Goal: Information Seeking & Learning: Learn about a topic

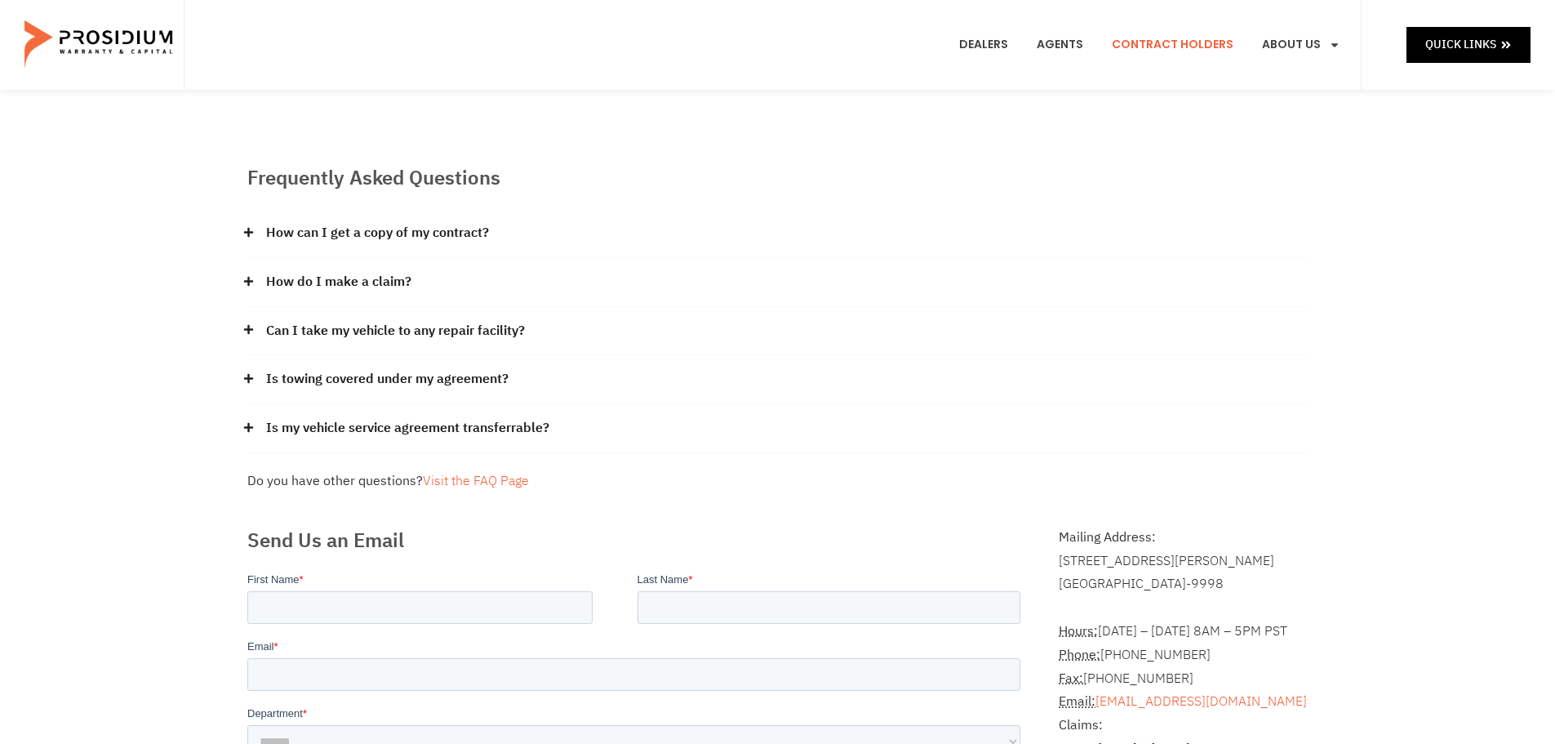
click at [1193, 41] on link "Contract Holders" at bounding box center [1172, 45] width 146 height 60
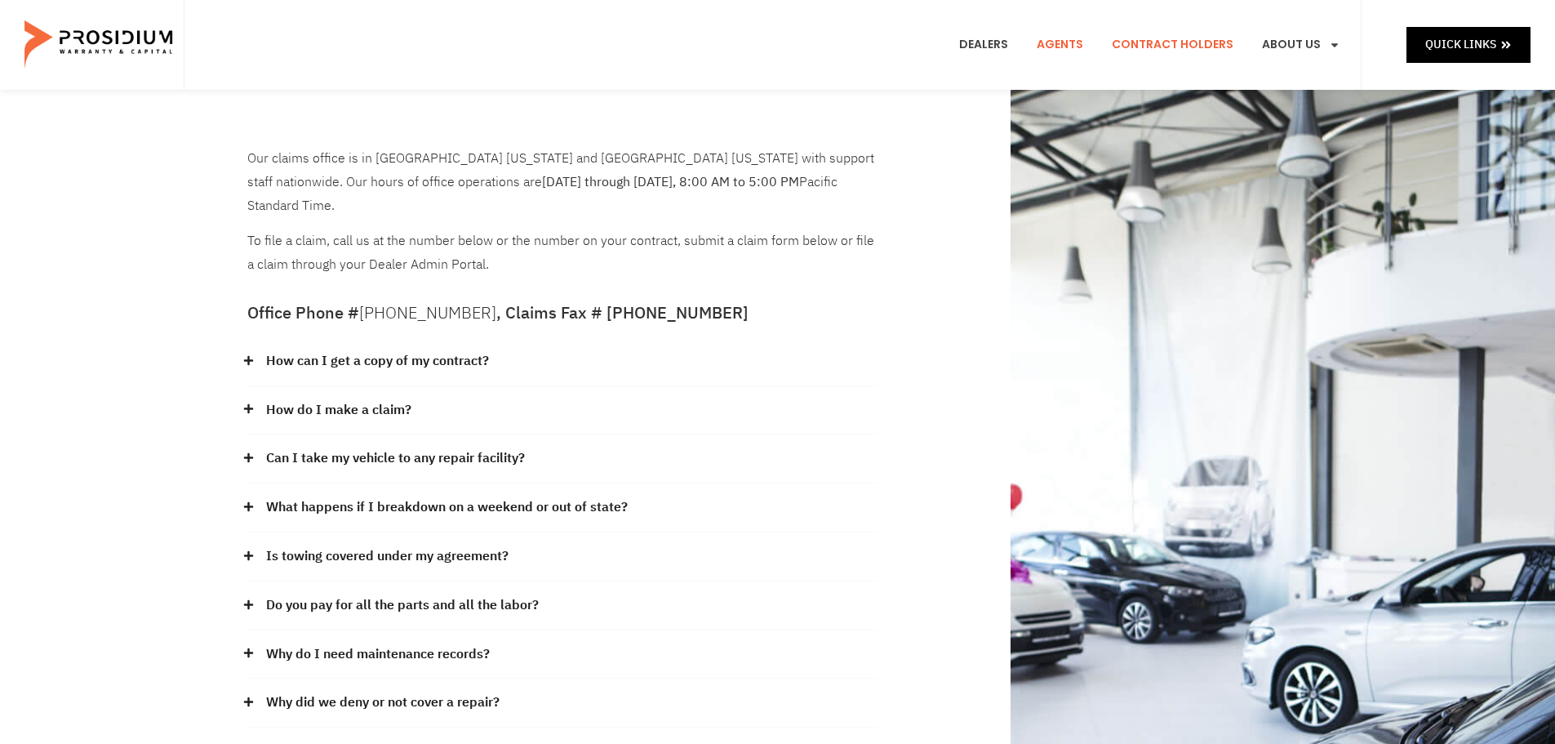
click at [1064, 47] on link "Agents" at bounding box center [1059, 45] width 71 height 60
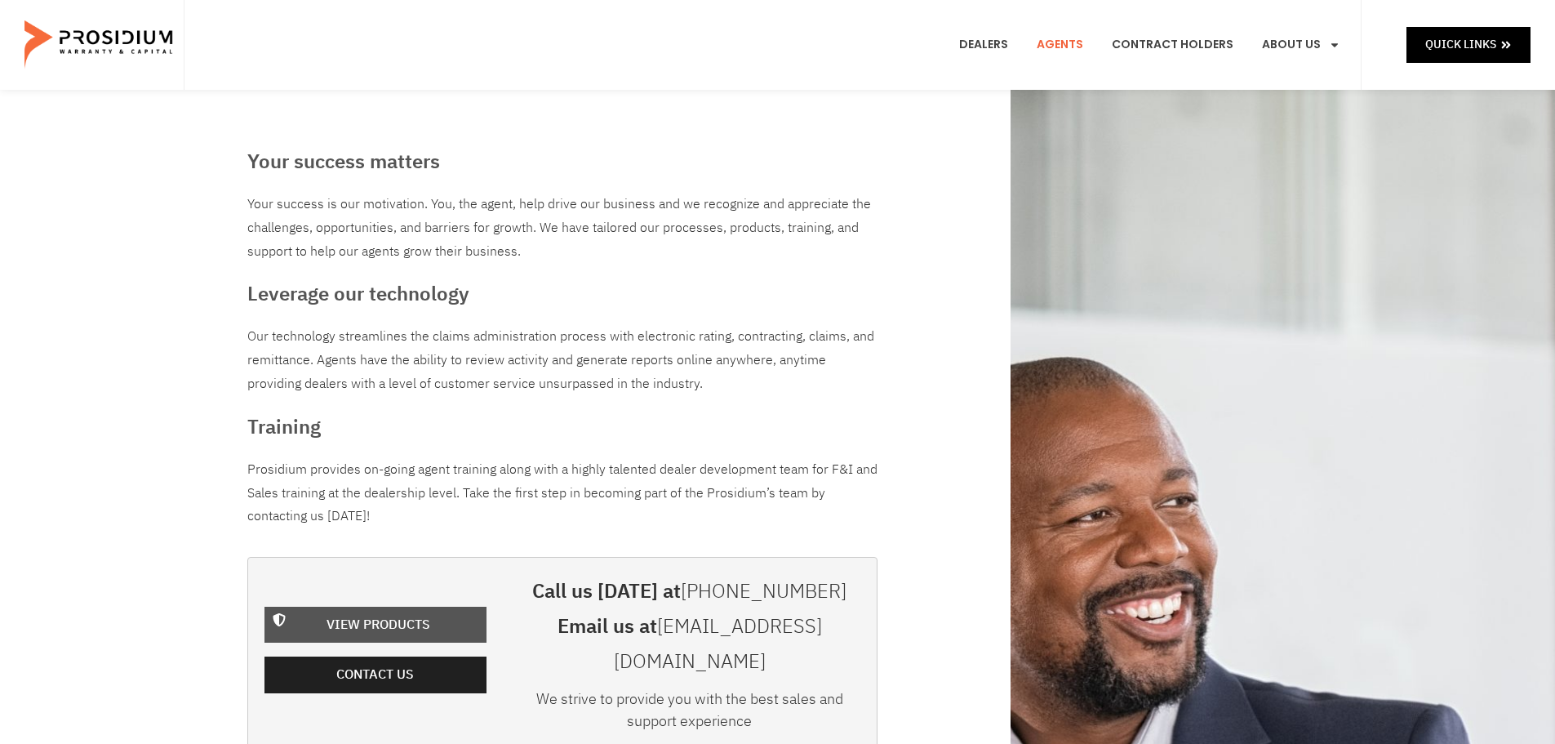
click at [392, 614] on span "View Products" at bounding box center [378, 625] width 104 height 24
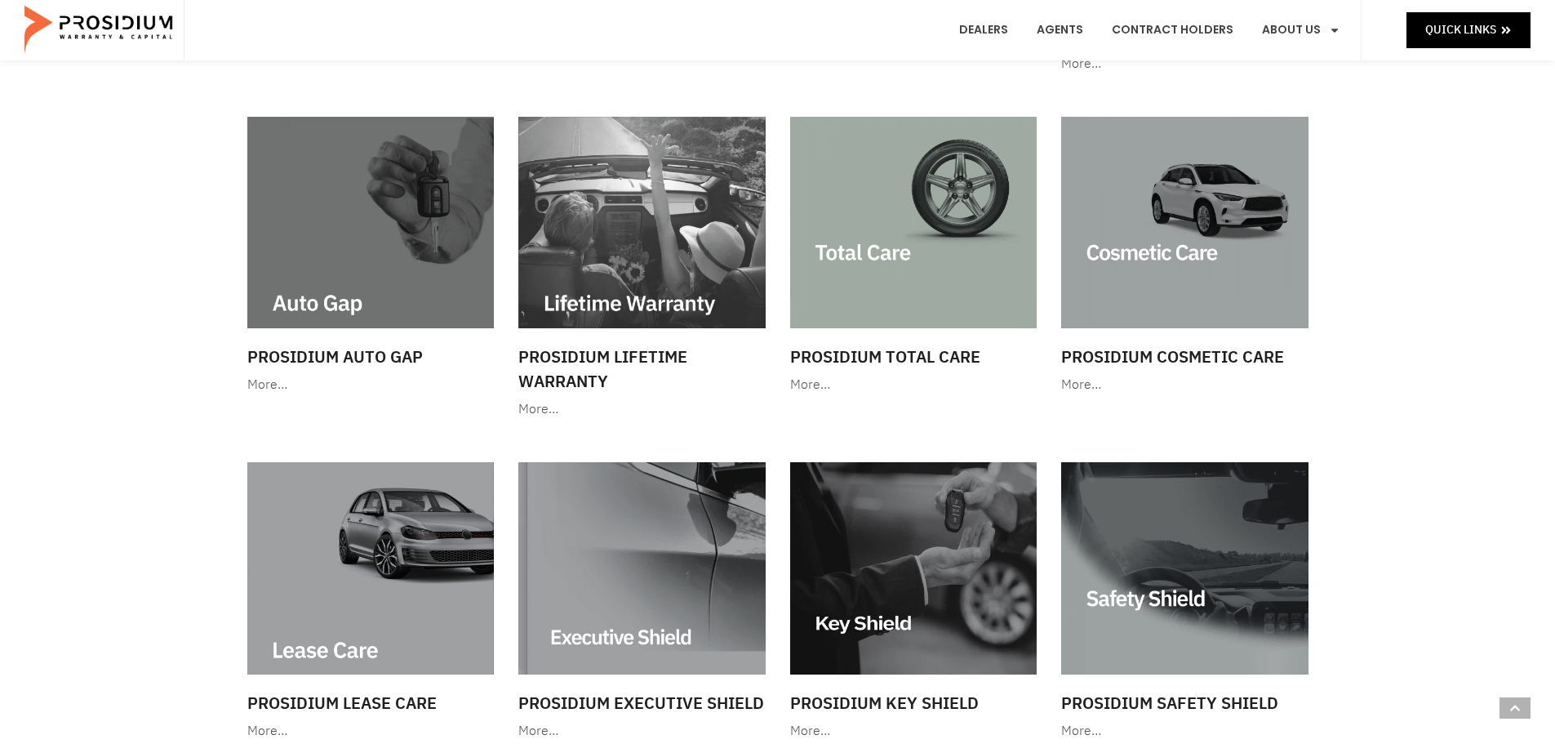
scroll to position [1224, 0]
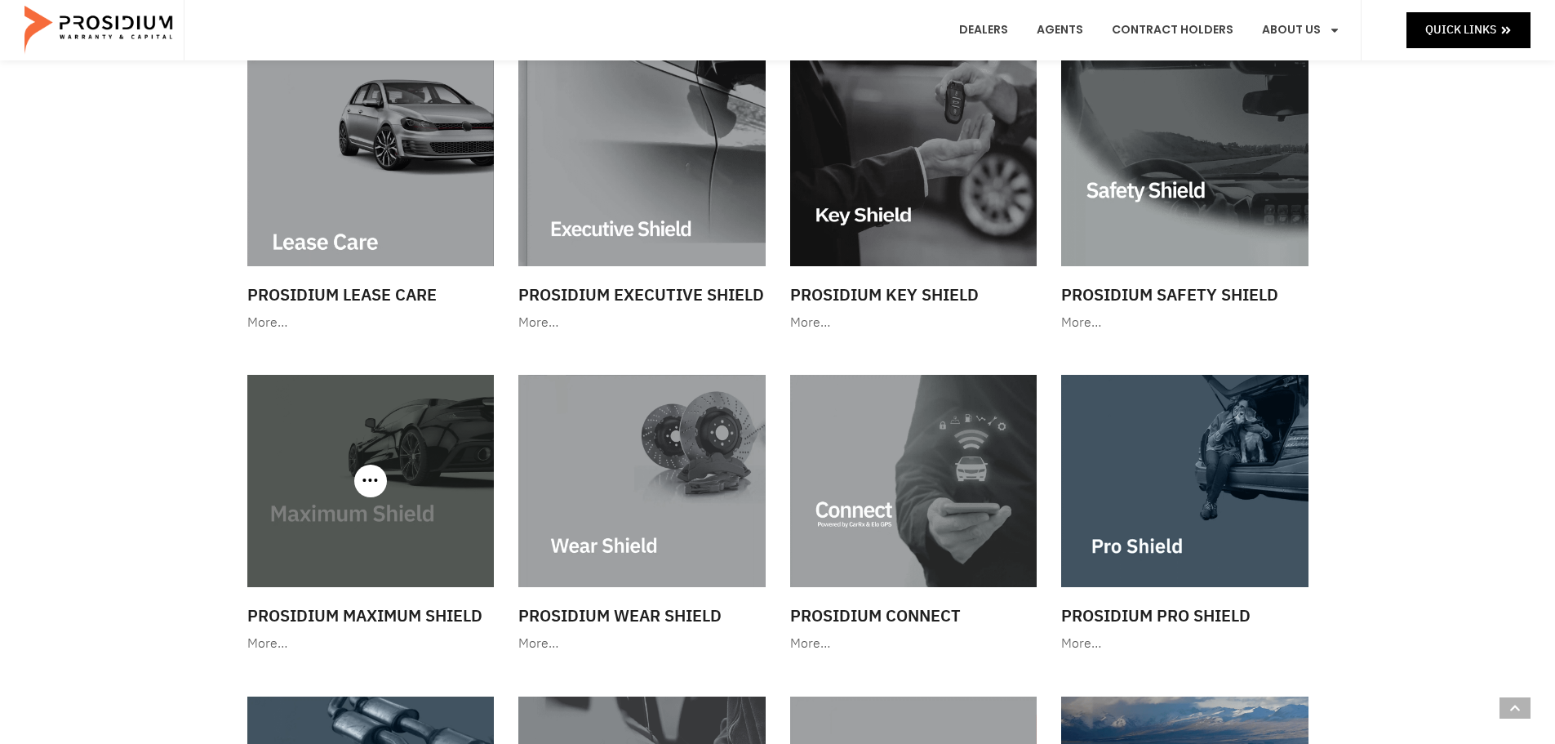
click at [331, 579] on img at bounding box center [370, 480] width 247 height 211
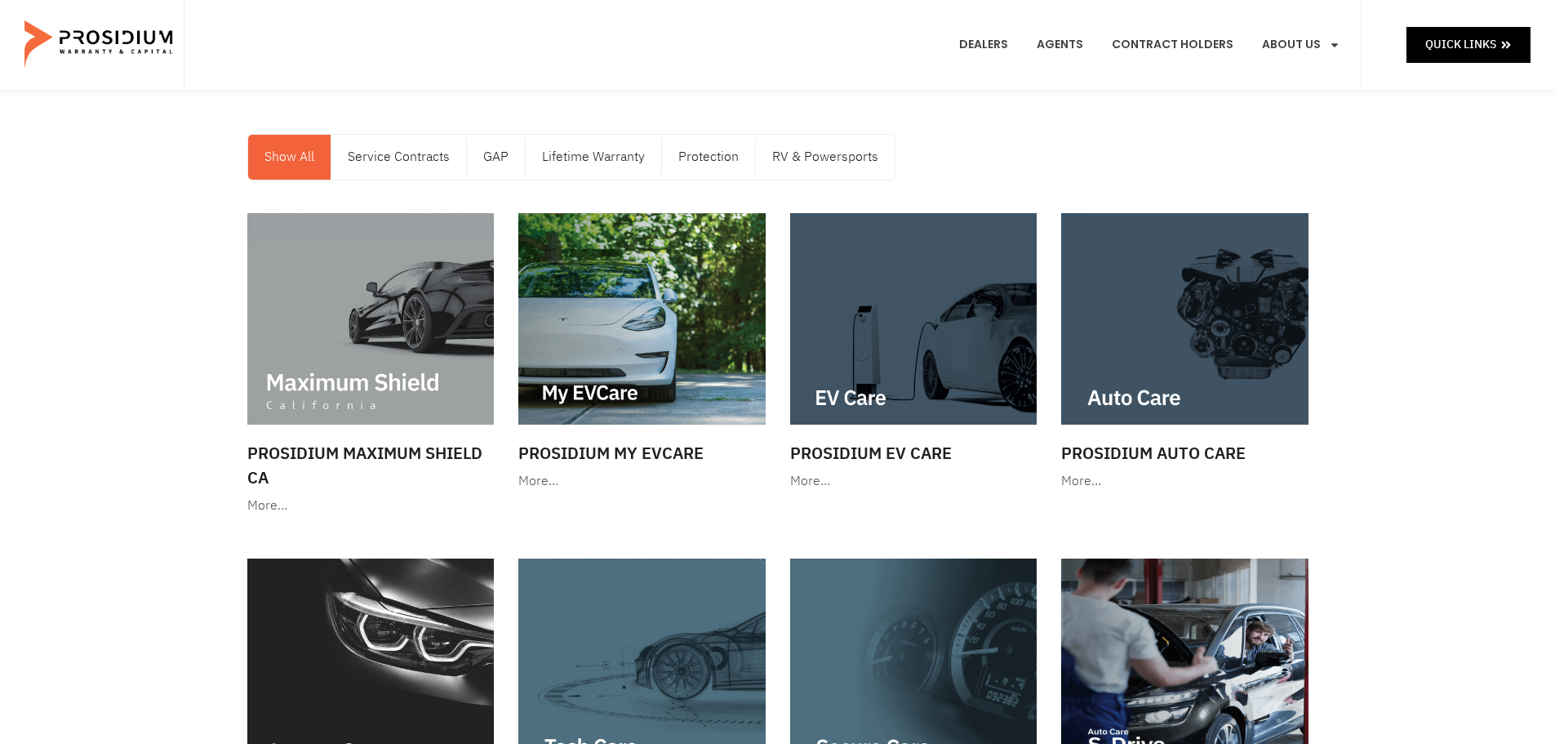
scroll to position [0, 0]
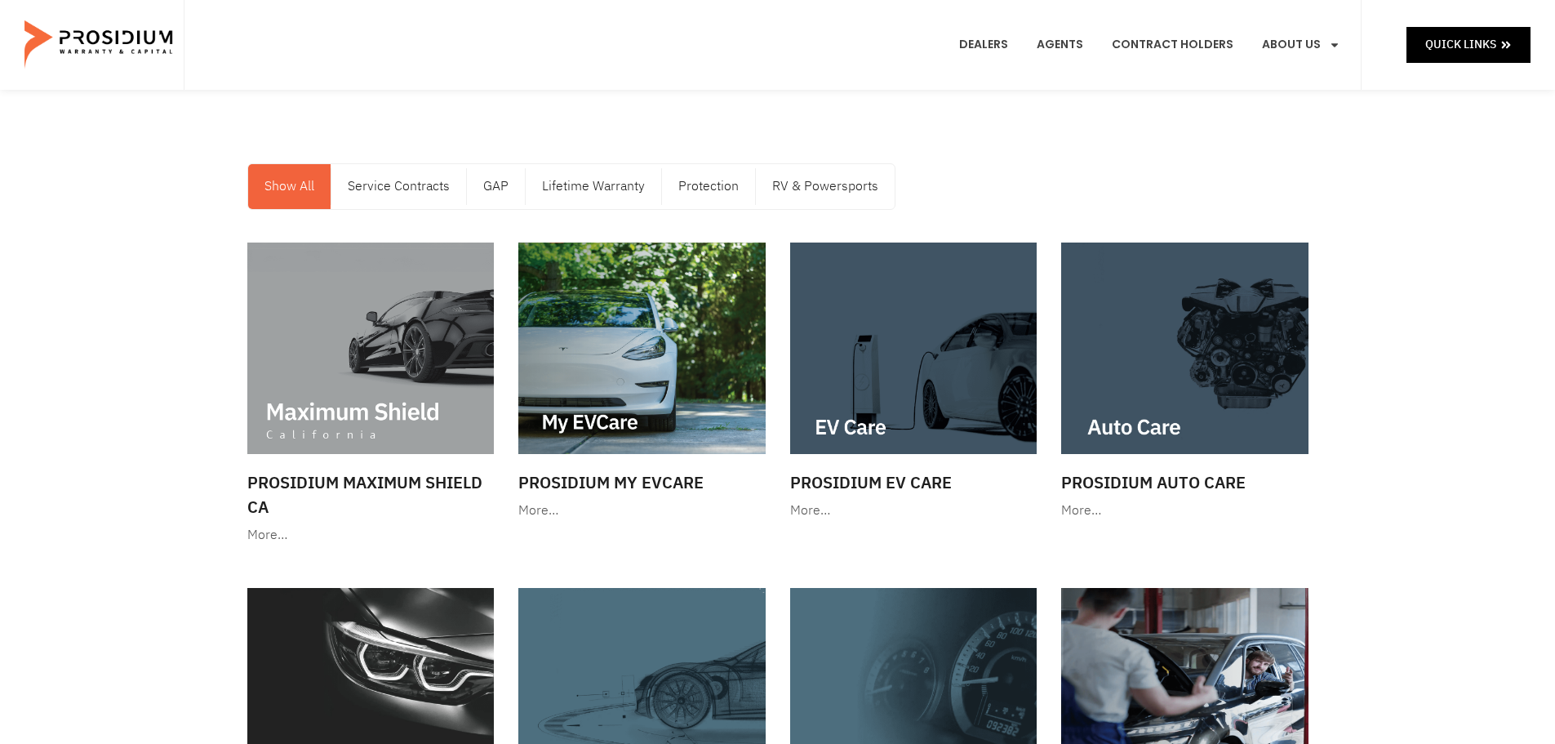
click at [1273, 410] on img at bounding box center [1184, 347] width 247 height 211
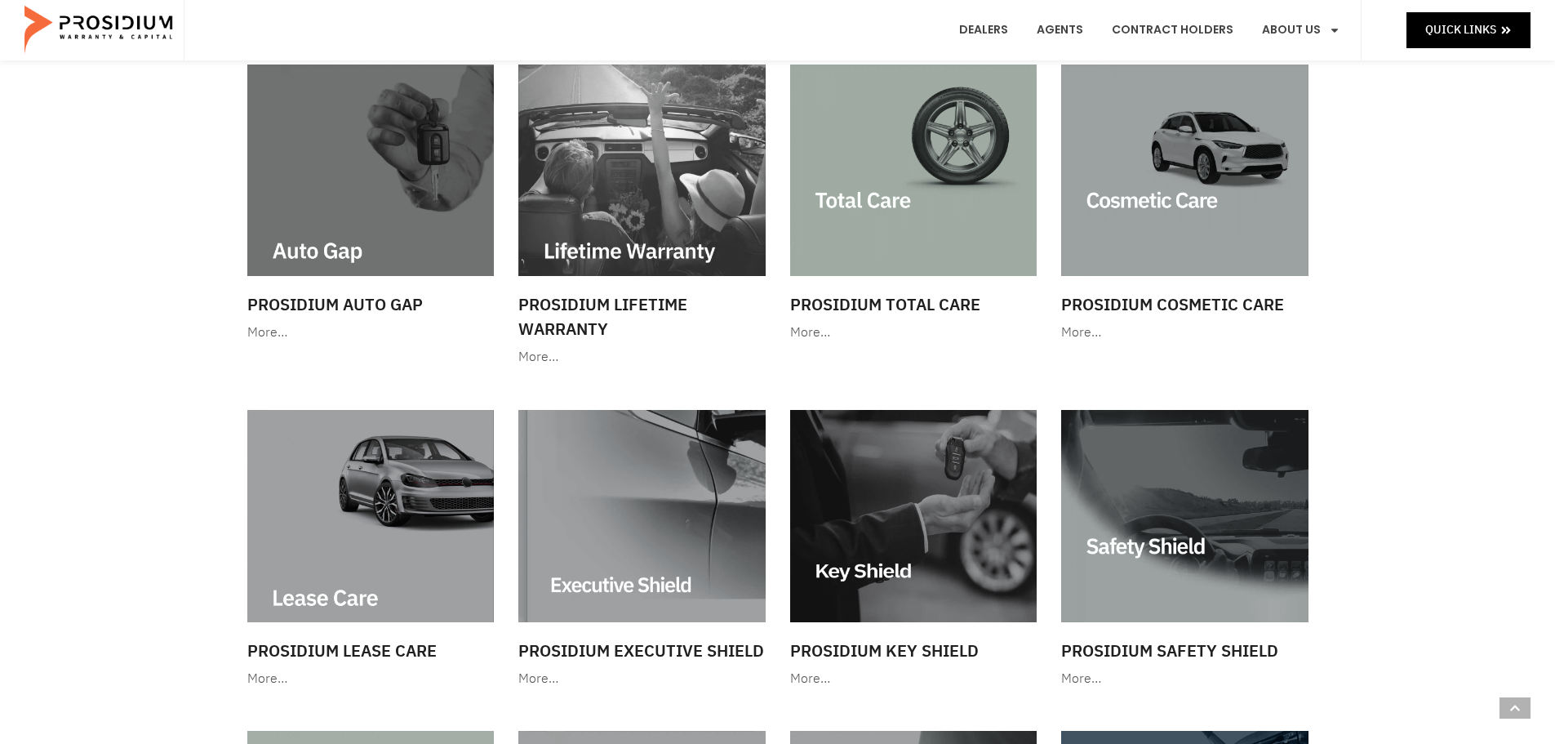
scroll to position [898, 0]
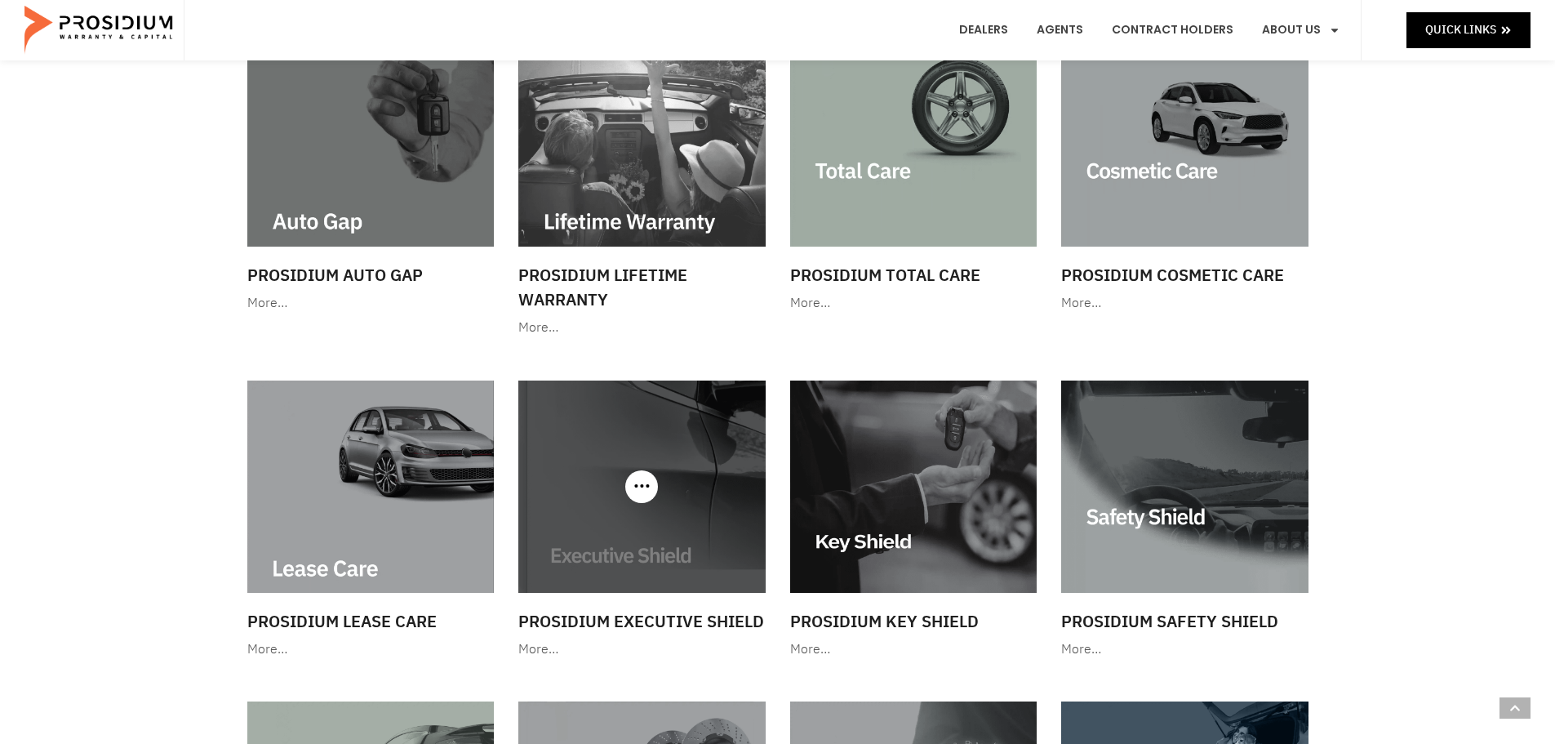
click at [669, 528] on img at bounding box center [641, 485] width 247 height 211
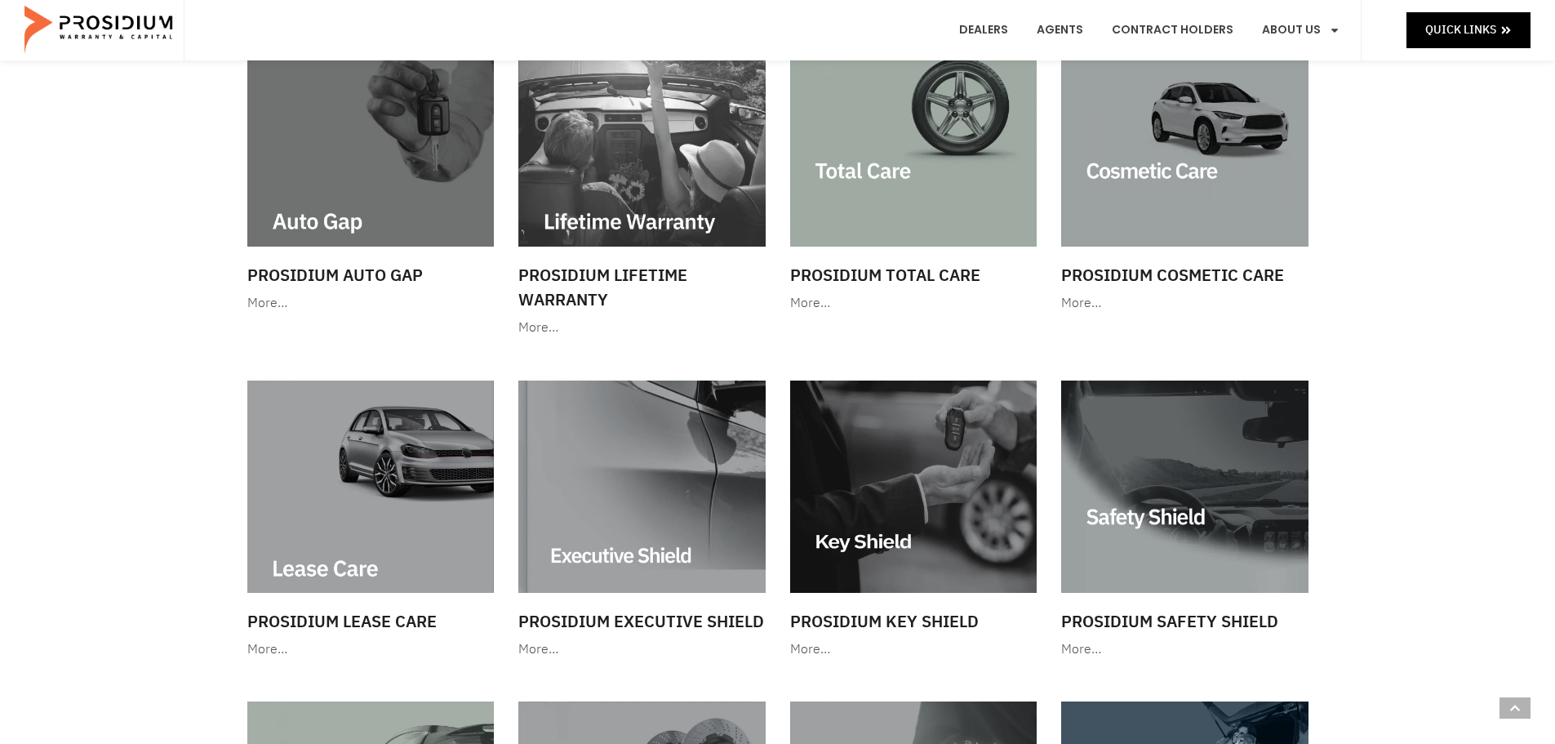
click at [950, 536] on img at bounding box center [913, 485] width 247 height 211
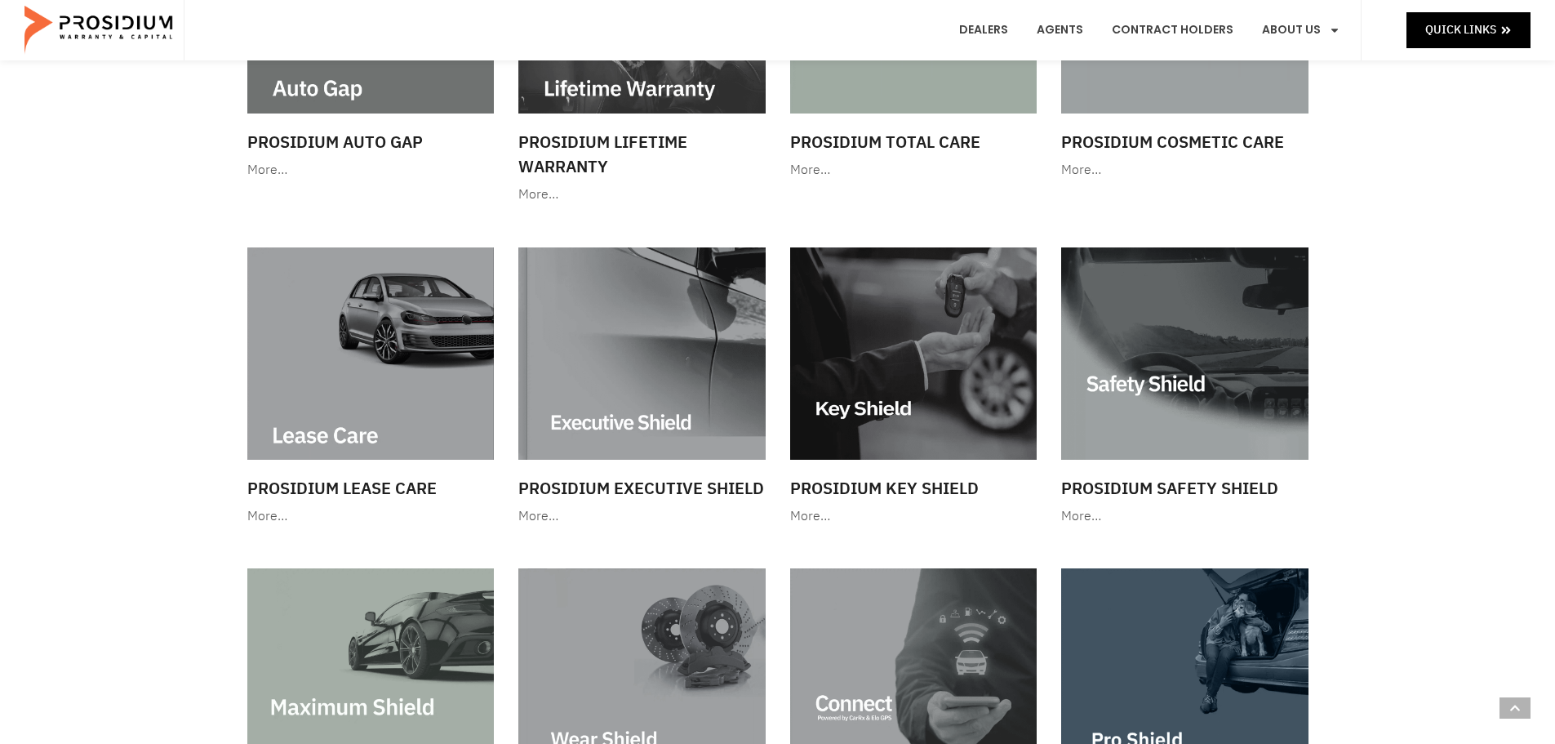
scroll to position [816, 0]
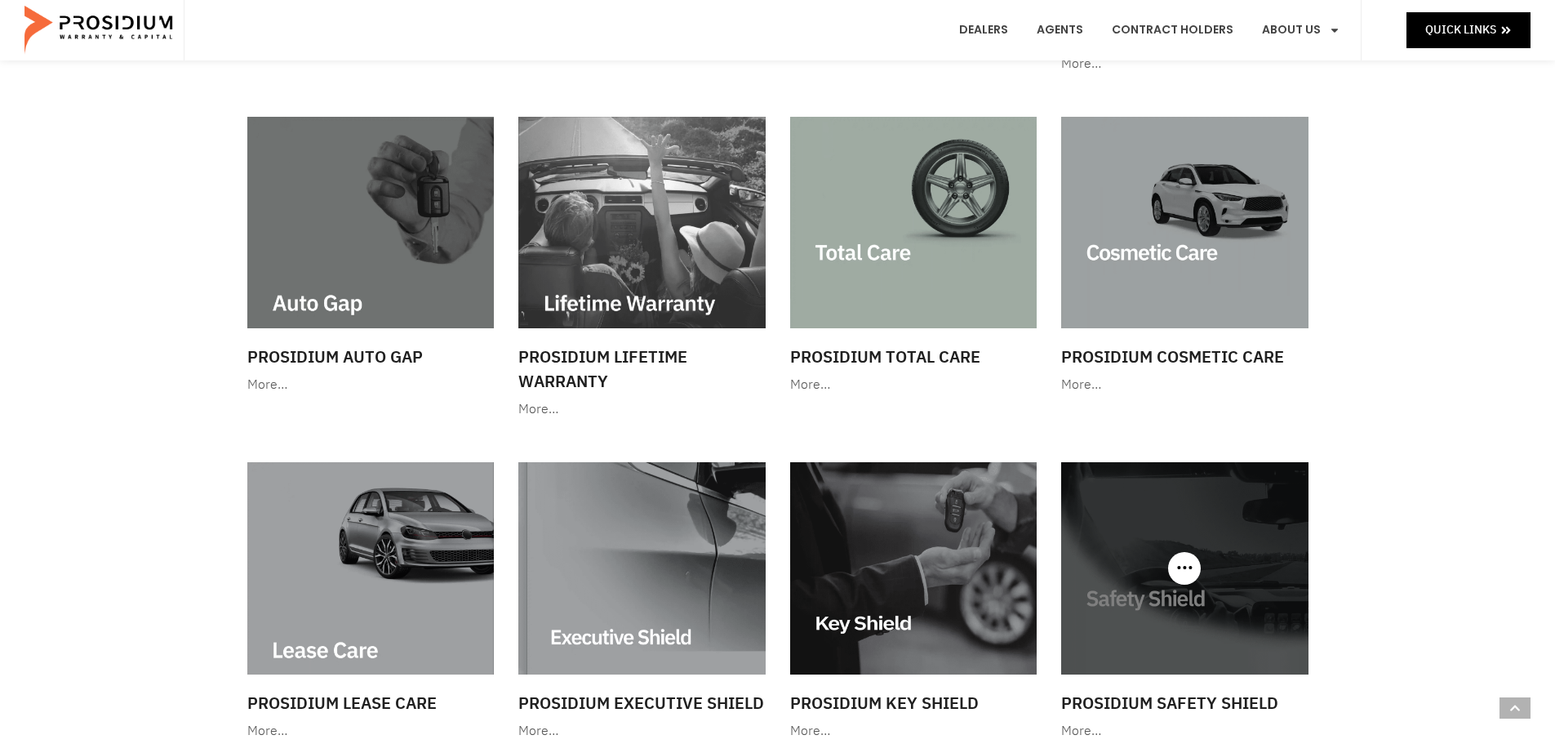
click at [1147, 562] on img at bounding box center [1184, 567] width 247 height 211
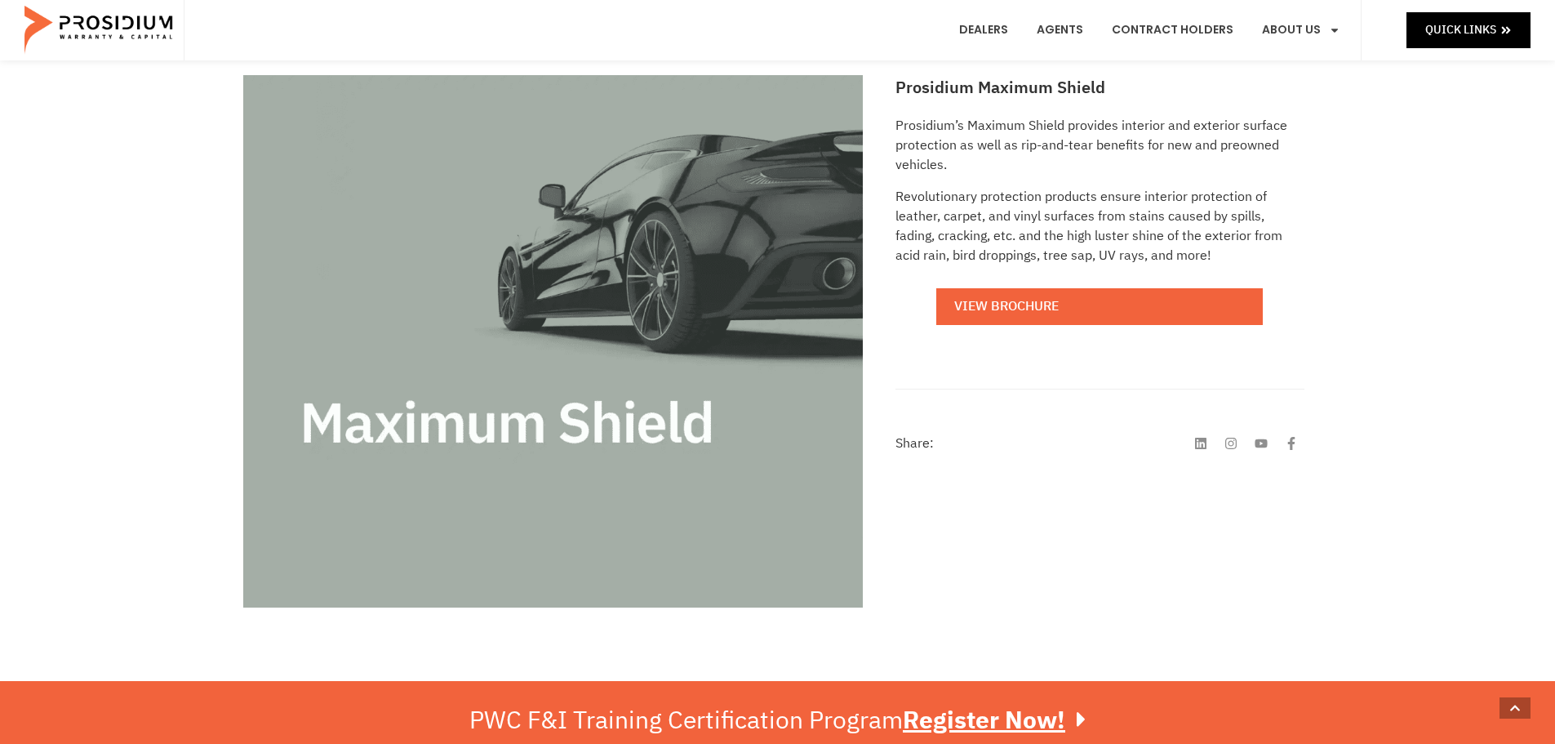
scroll to position [163, 0]
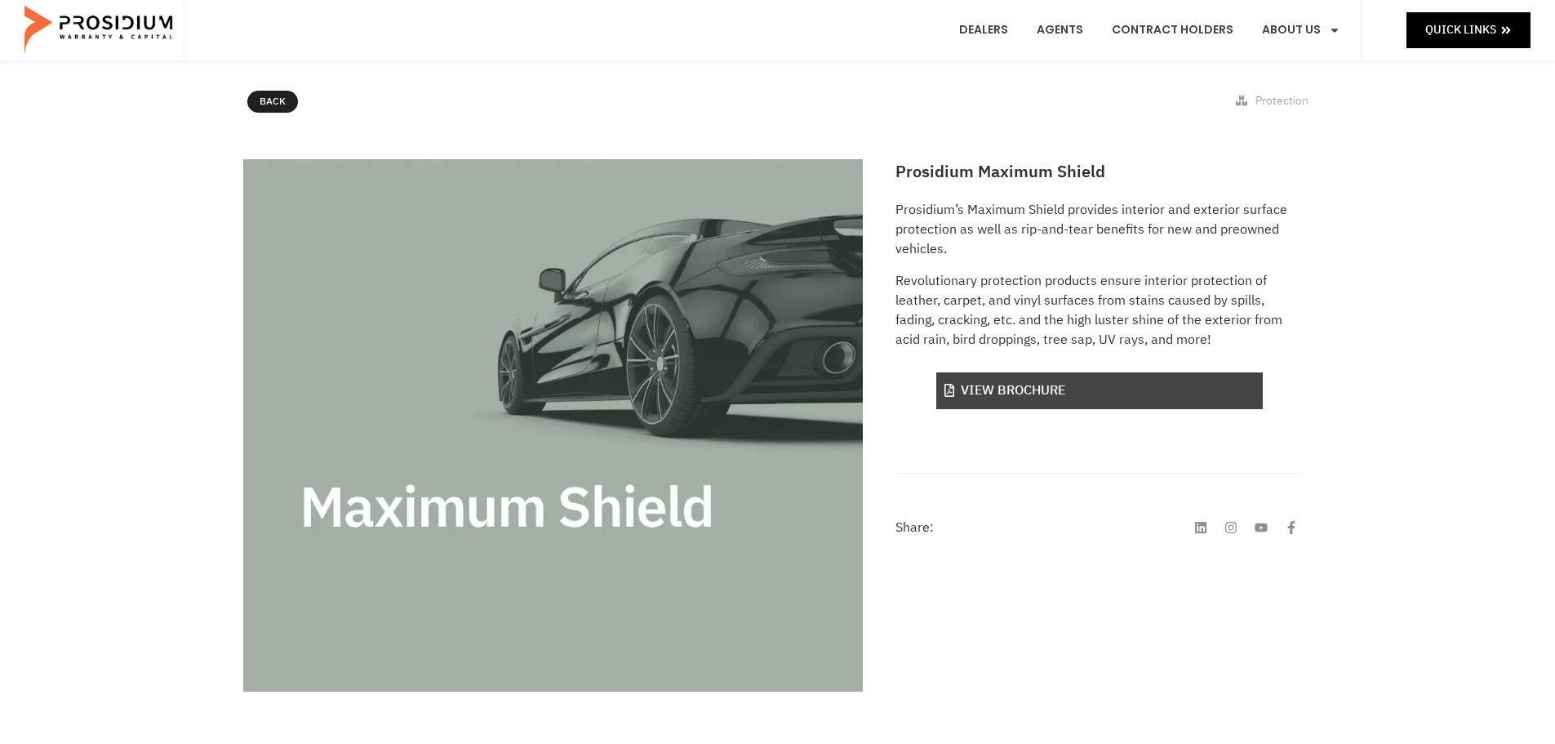
click at [1059, 394] on link "View Brochure" at bounding box center [1099, 390] width 326 height 37
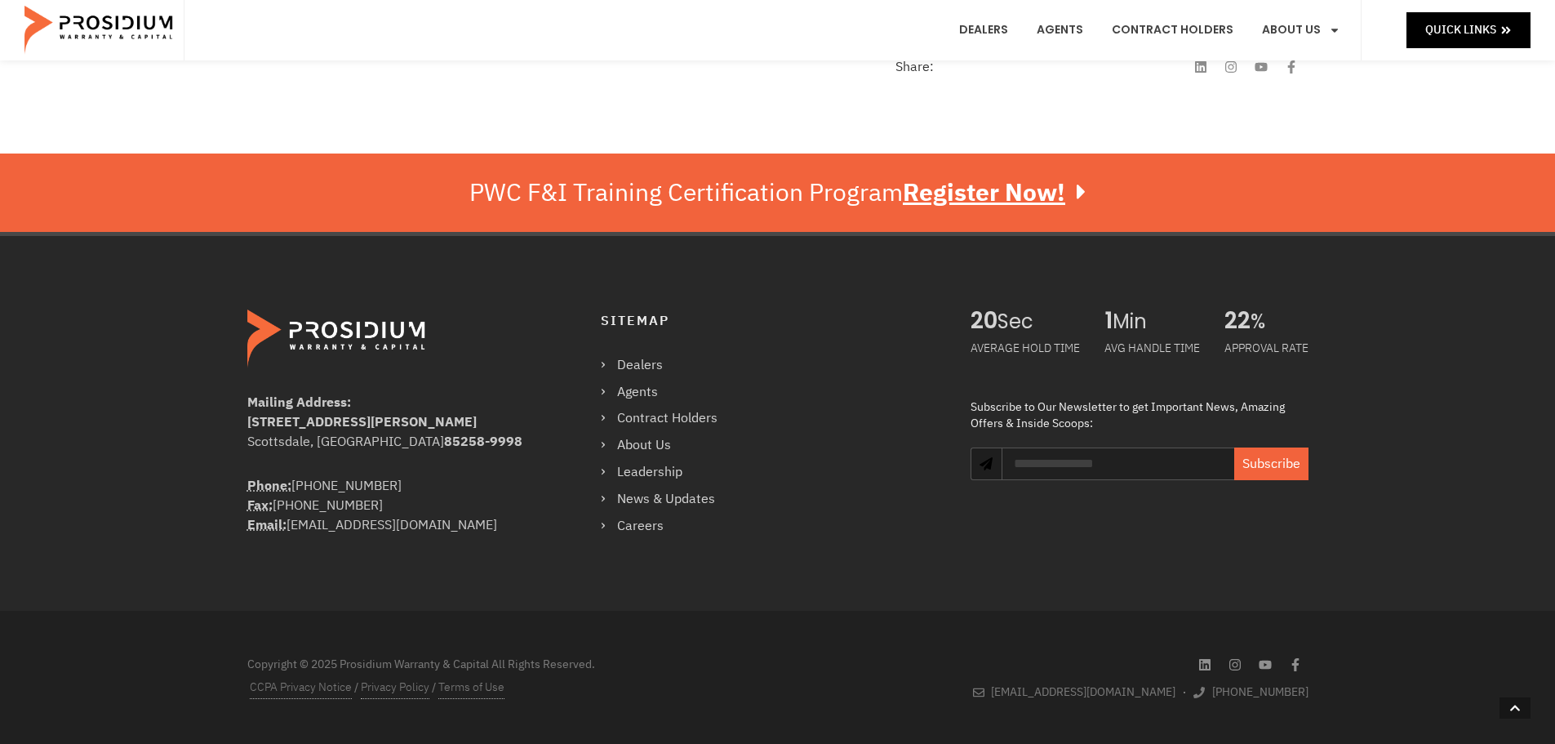
scroll to position [240, 0]
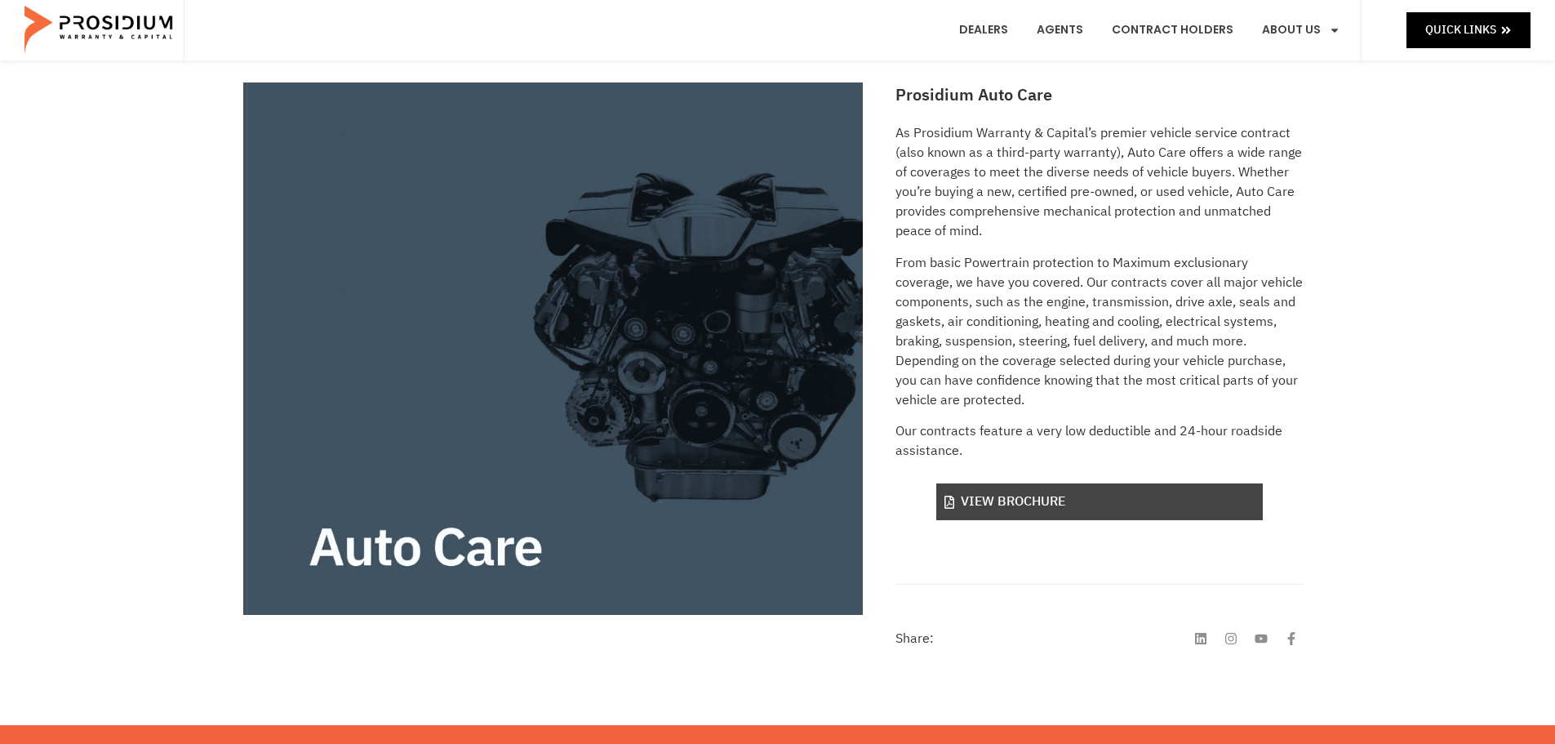
click at [1126, 501] on link "View Brochure" at bounding box center [1099, 501] width 326 height 37
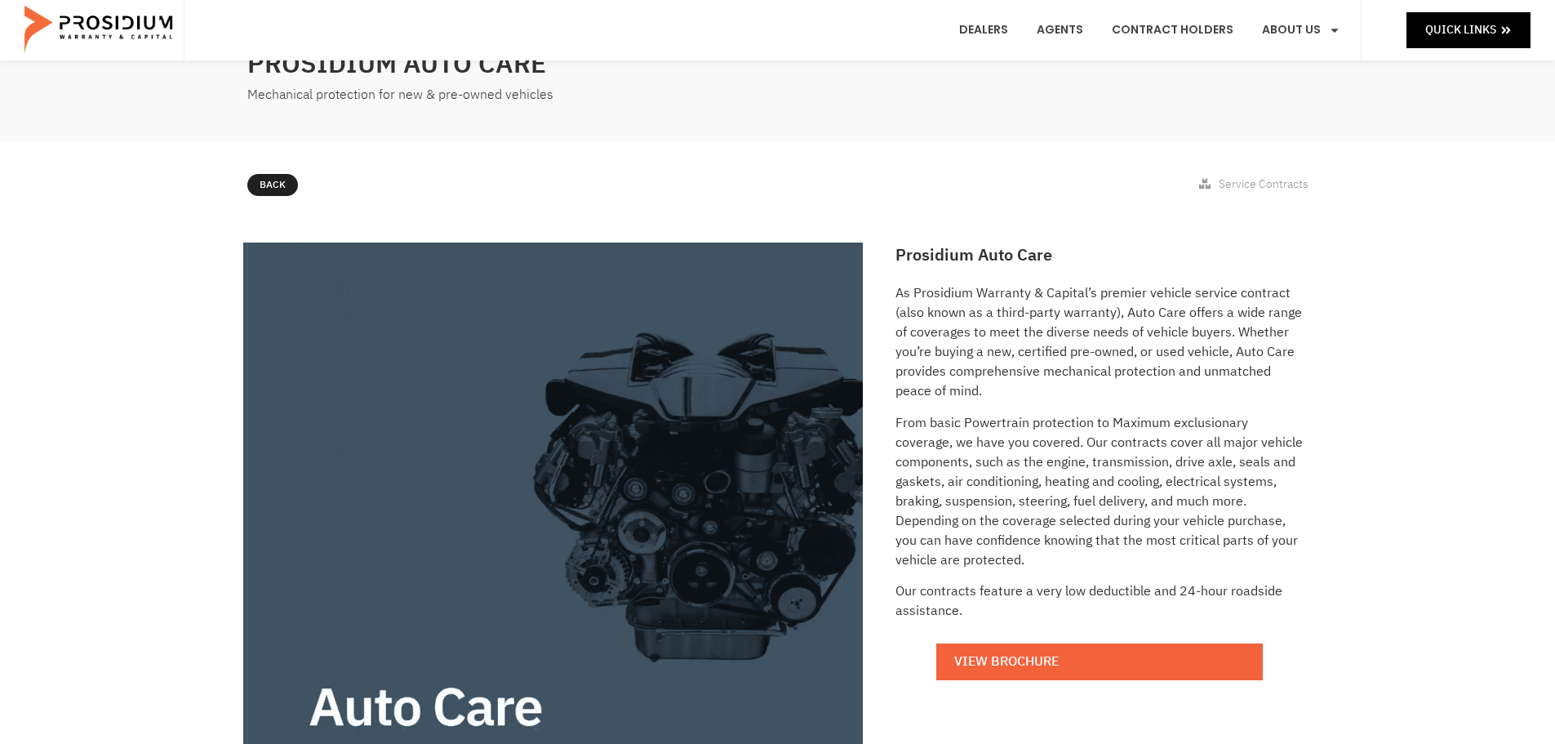
scroll to position [77, 0]
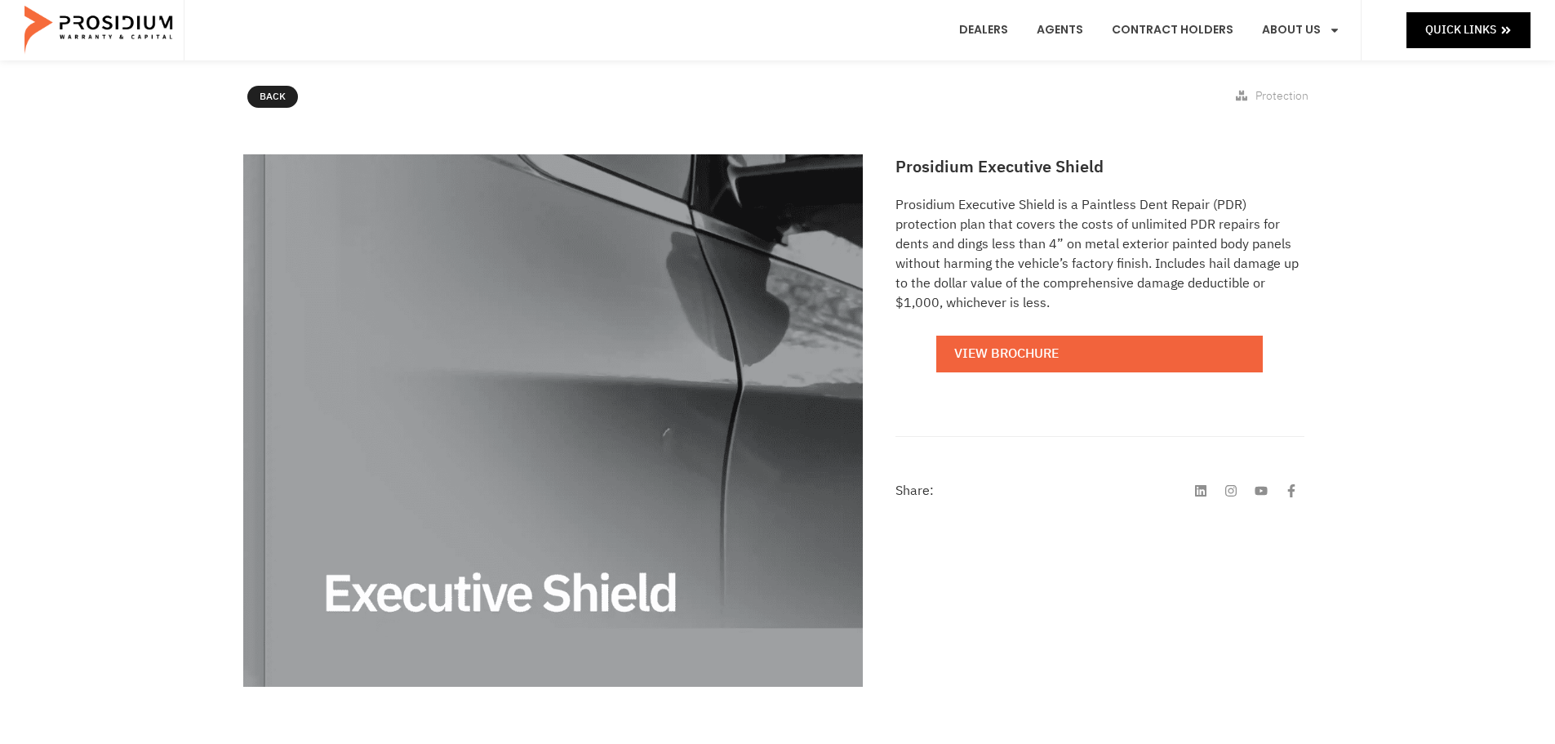
scroll to position [163, 0]
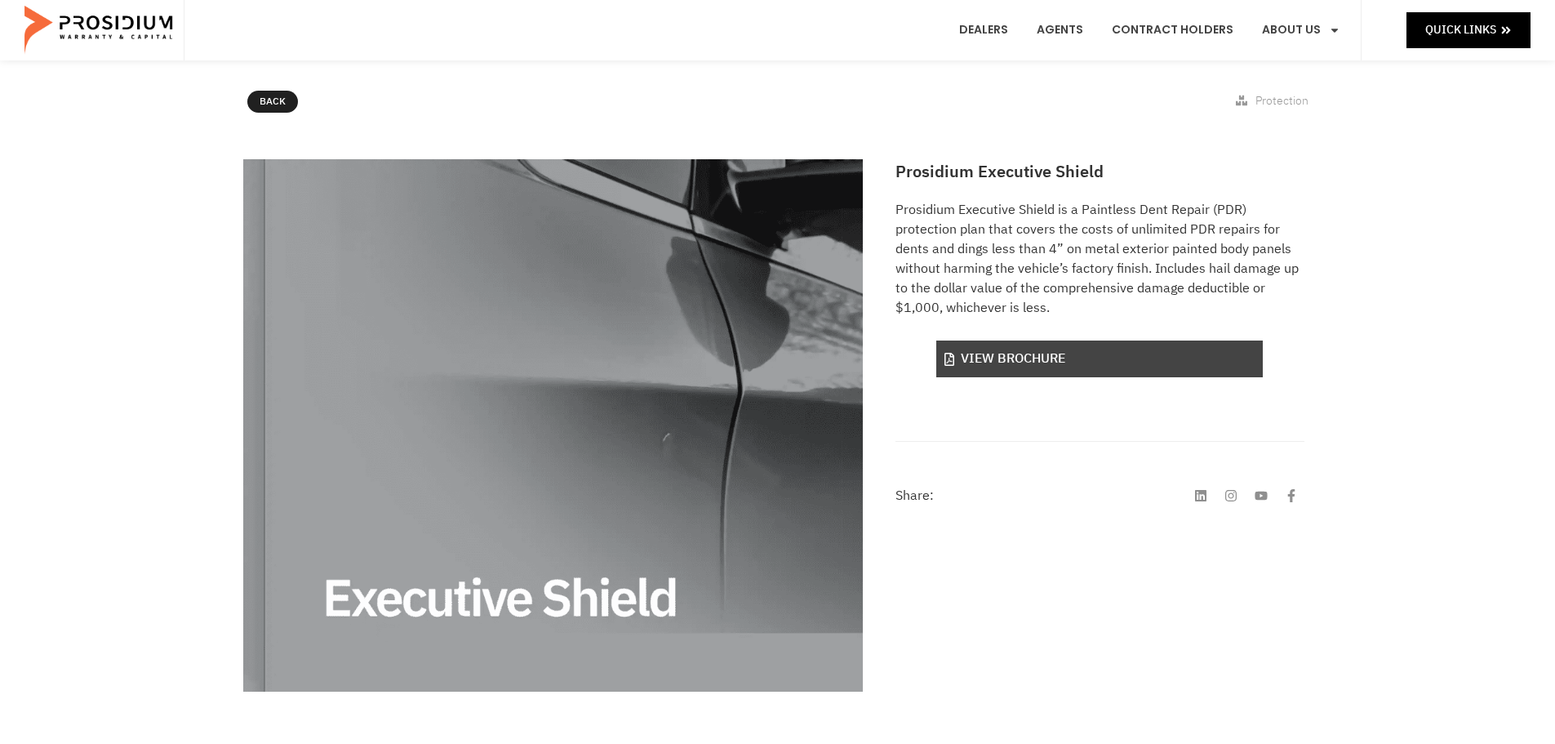
click at [1144, 356] on link "View Brochure" at bounding box center [1099, 358] width 326 height 37
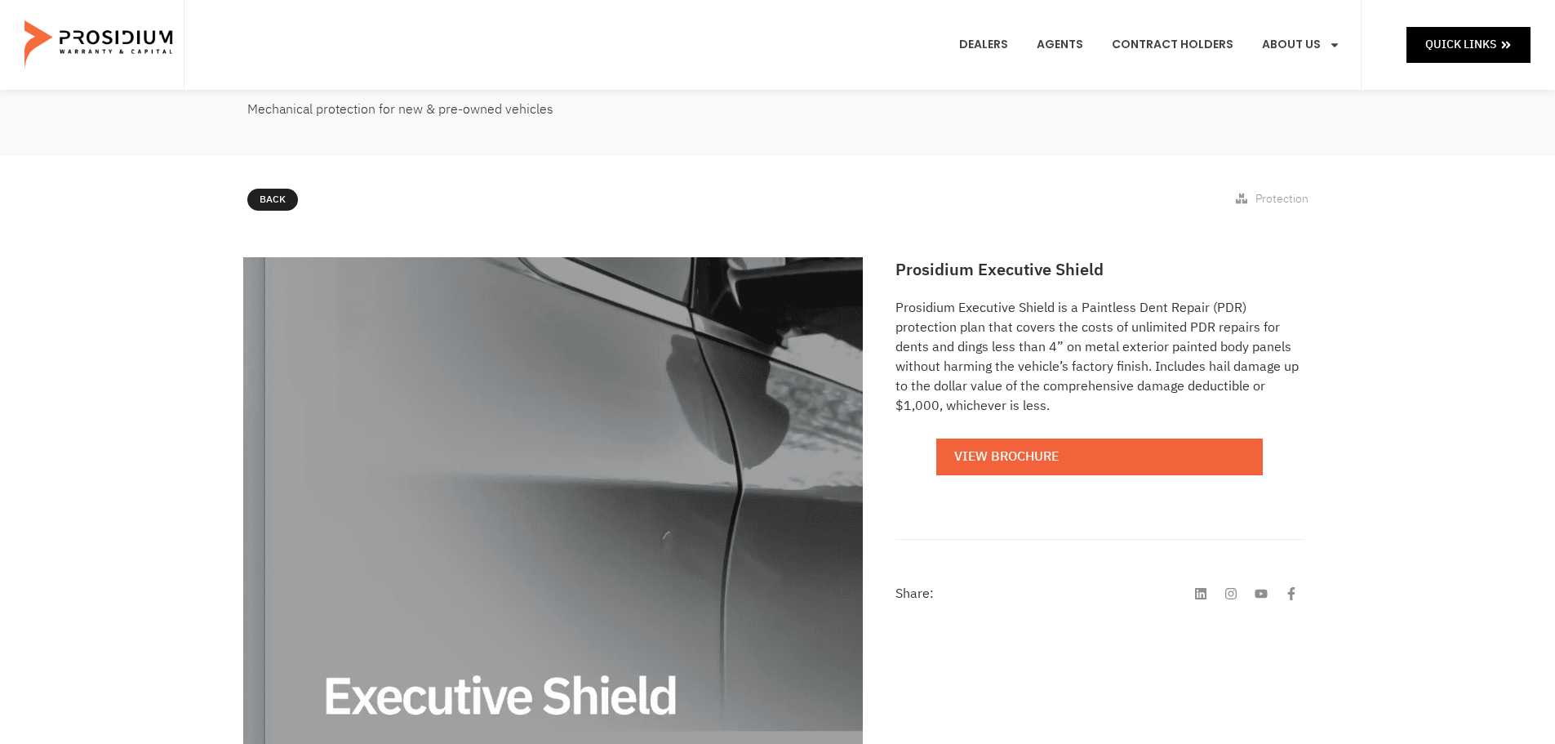
scroll to position [0, 0]
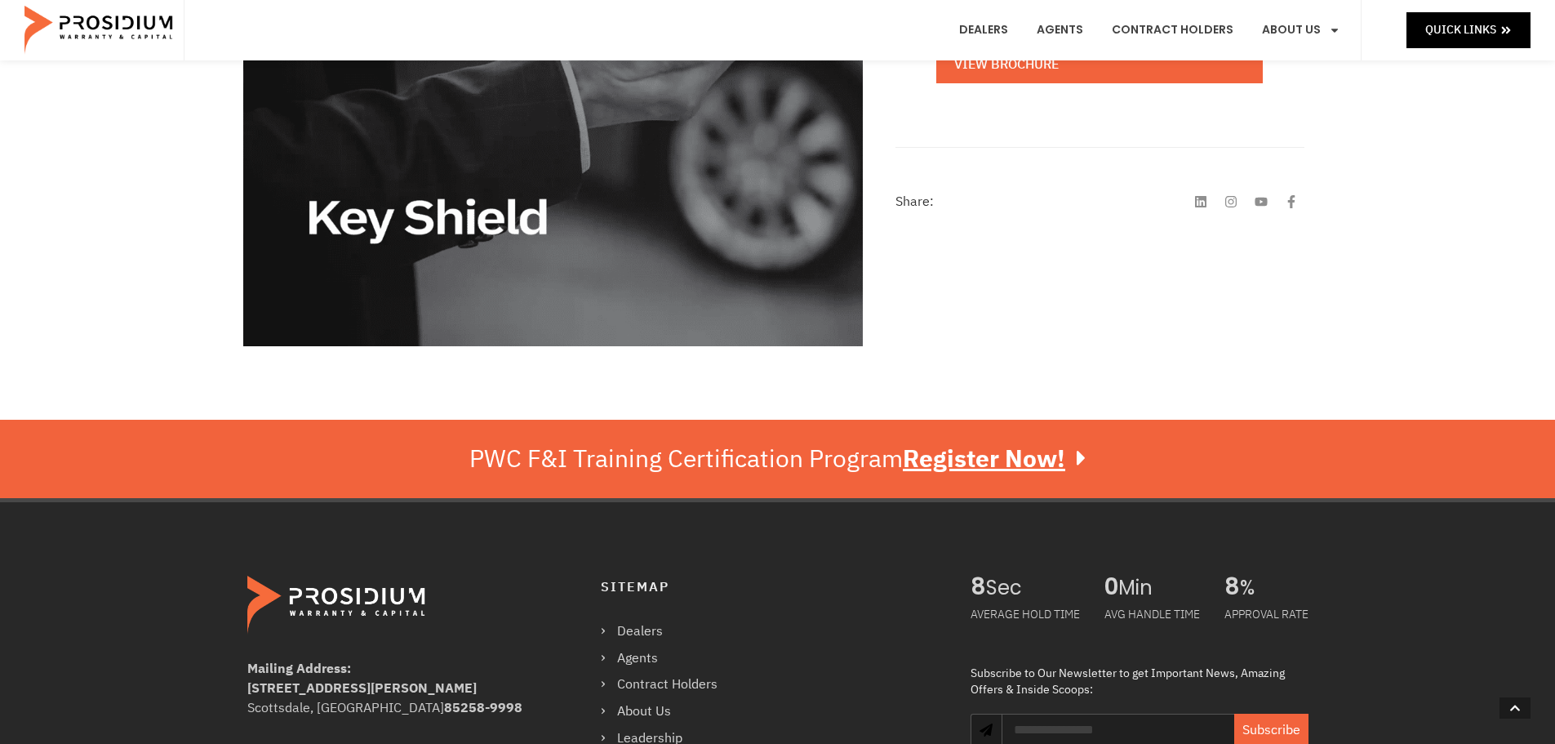
scroll to position [245, 0]
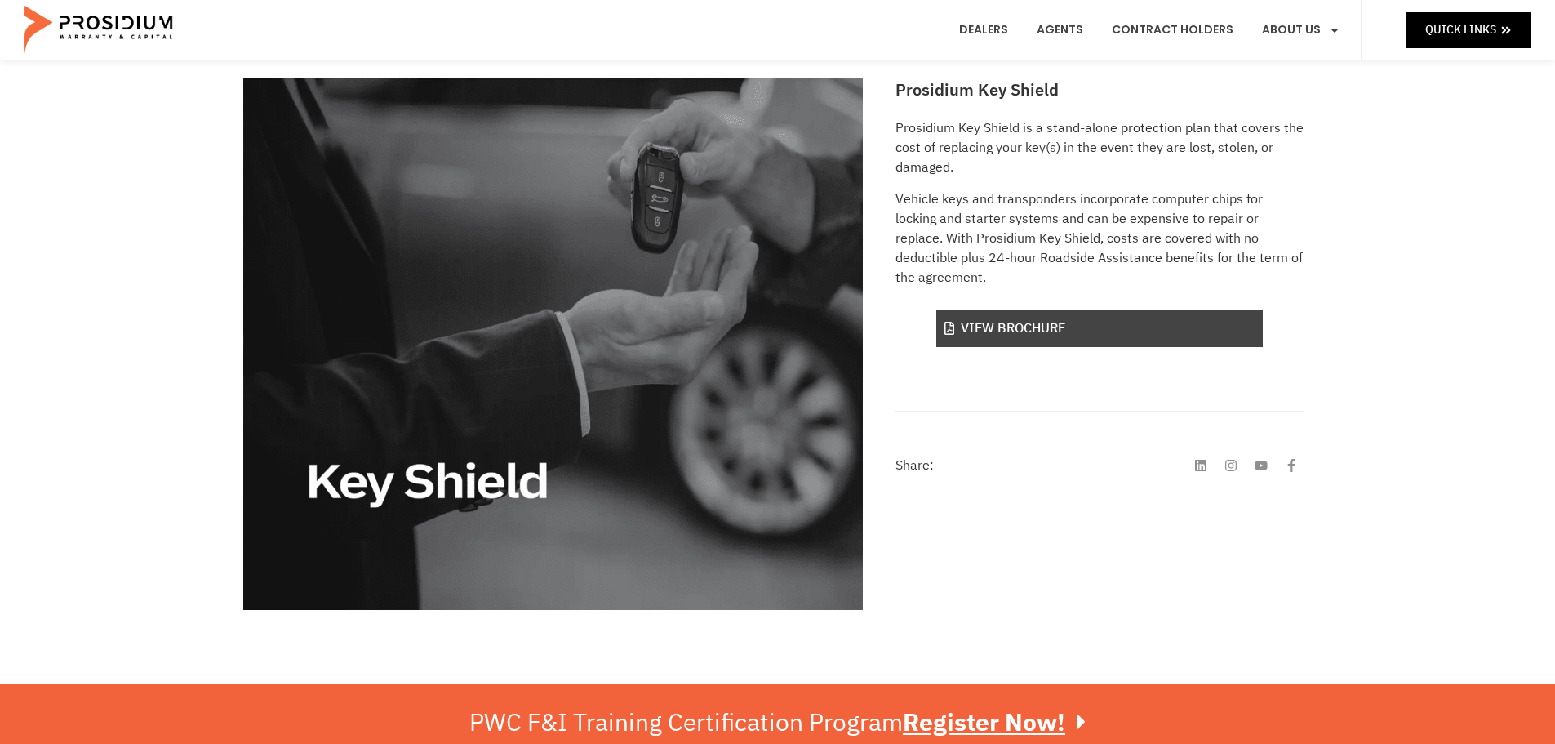
click at [1094, 314] on link "View Brochure" at bounding box center [1099, 328] width 326 height 37
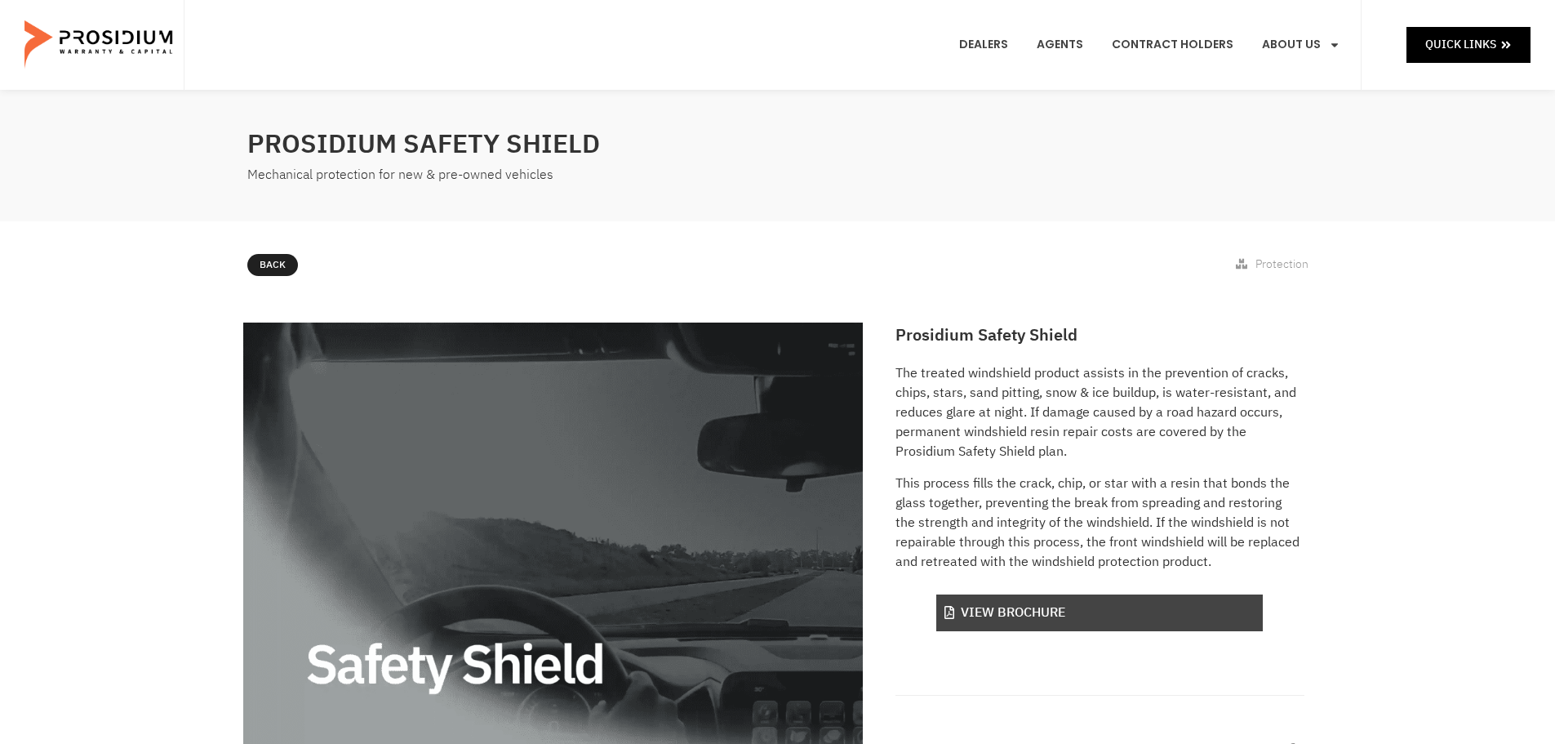
click at [1030, 624] on link "View Brochure" at bounding box center [1099, 612] width 326 height 37
